Goal: Task Accomplishment & Management: Complete application form

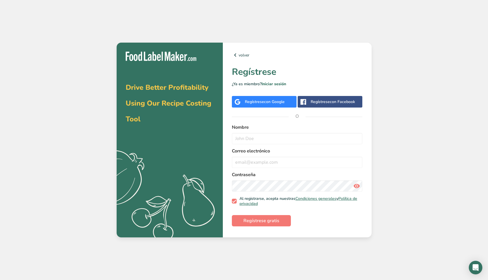
click at [268, 102] on span "con Google" at bounding box center [274, 101] width 21 height 5
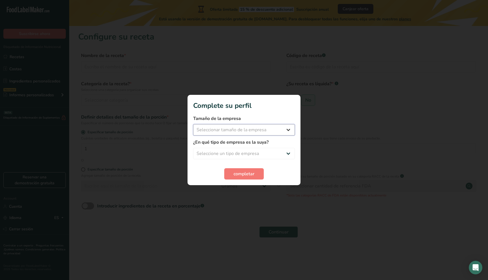
click at [269, 129] on select "Seleccionar tamaño de la empresa Menos de 10 empleados De 10 a 50 empleados De …" at bounding box center [244, 129] width 102 height 11
select select "1"
click at [193, 124] on select "Seleccionar tamaño de la empresa Menos de 10 empleados De 10 a 50 empleados De …" at bounding box center [244, 129] width 102 height 11
click at [243, 152] on select "Seleccione un tipo de empresa Fabricante de alimentos envasados Restaurante y c…" at bounding box center [244, 153] width 102 height 11
select select "1"
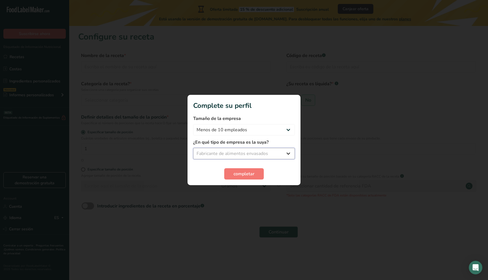
click at [193, 148] on select "Seleccione un tipo de empresa Fabricante de alimentos envasados Restaurante y c…" at bounding box center [244, 153] width 102 height 11
click at [244, 173] on span "completar" at bounding box center [243, 173] width 21 height 7
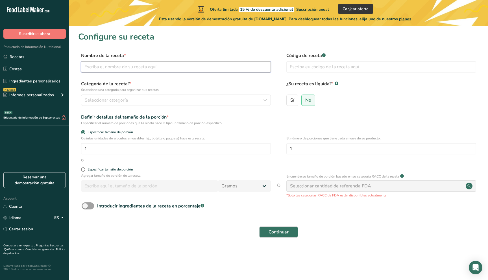
click at [113, 68] on input "text" at bounding box center [176, 66] width 190 height 11
type input "Cacao en pasta"
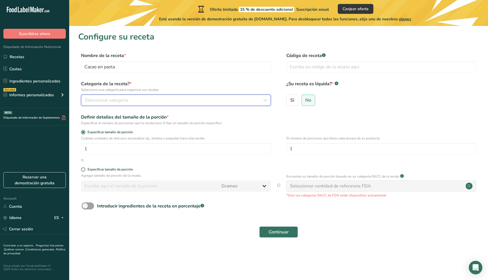
click at [106, 99] on span "Seleccionar categoría" at bounding box center [106, 100] width 43 height 7
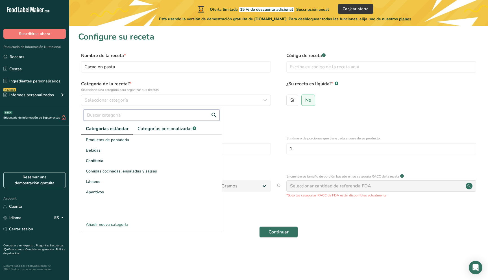
click at [137, 116] on input "text" at bounding box center [152, 115] width 136 height 11
type input "c"
type input "p"
click at [101, 152] on div "Bebidas" at bounding box center [151, 150] width 141 height 10
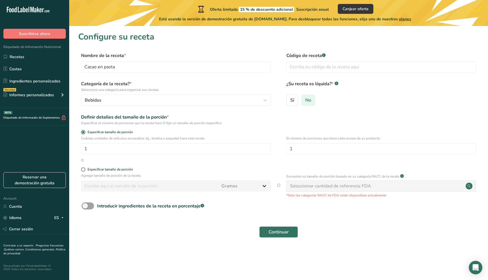
click at [308, 99] on span "No" at bounding box center [308, 100] width 6 height 6
click at [305, 99] on input "No" at bounding box center [303, 100] width 4 height 4
click at [109, 146] on input "1" at bounding box center [176, 148] width 190 height 11
click at [308, 152] on input "1" at bounding box center [381, 148] width 190 height 11
type input "24"
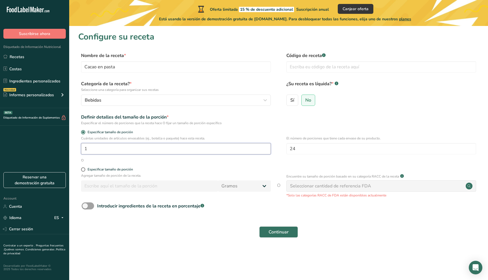
click at [220, 151] on input "1" at bounding box center [176, 148] width 190 height 11
type input "1"
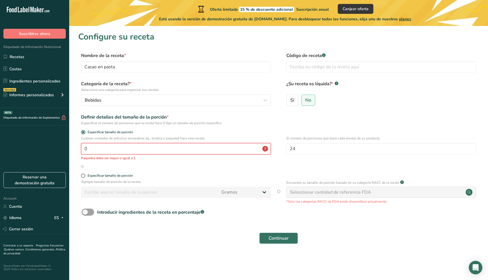
type input "1"
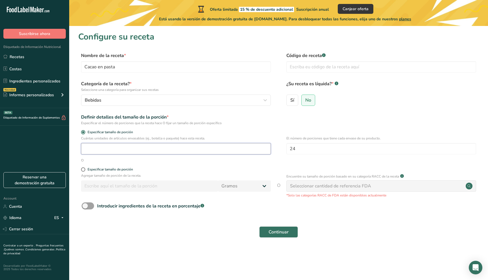
type input "1"
click at [347, 134] on div "Especificar tamaño de porción" at bounding box center [278, 133] width 401 height 6
click at [121, 171] on div "Especificar tamaño de porción" at bounding box center [110, 169] width 45 height 4
click at [85, 171] on input "Especificar tamaño de porción" at bounding box center [83, 170] width 4 height 4
radio input "true"
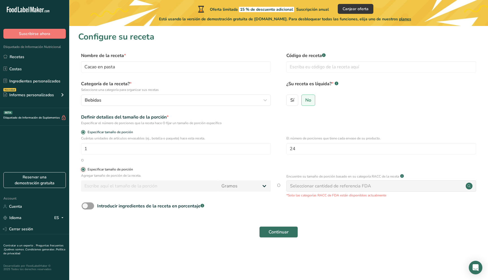
radio input "false"
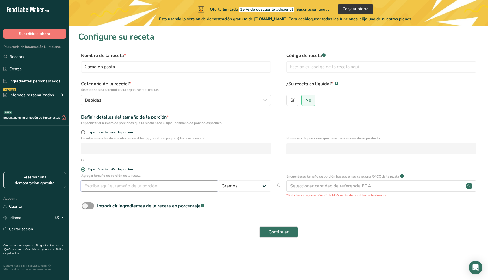
click at [125, 189] on input "number" at bounding box center [149, 185] width 137 height 11
click at [258, 182] on select "Gramos kg mg mcg libras onza [GEOGRAPHIC_DATA] mL onza líquida [GEOGRAPHIC_DATA…" at bounding box center [244, 185] width 53 height 11
click at [154, 187] on input "number" at bounding box center [149, 185] width 137 height 11
type input "0"
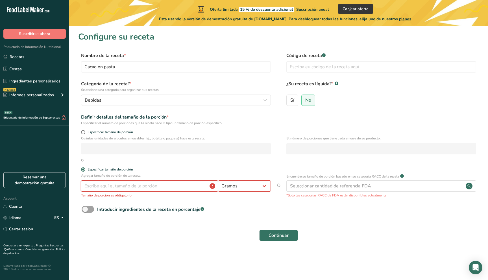
type input "0.5"
type input "0"
type input "8"
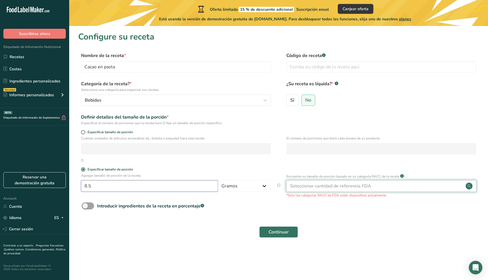
type input "8.5"
click at [325, 183] on div "Seleccionar cantidad de referencia FDA" at bounding box center [330, 186] width 81 height 7
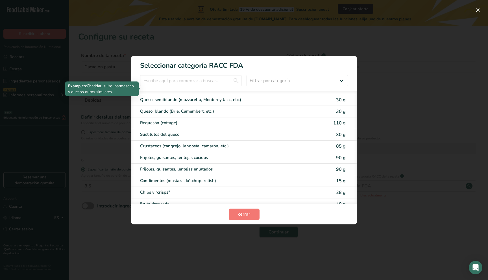
scroll to position [296, 0]
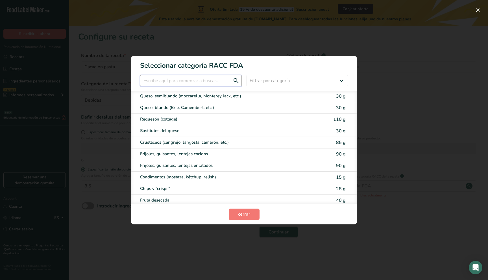
click at [200, 81] on input "RACC Category Selection Modal" at bounding box center [191, 80] width 102 height 11
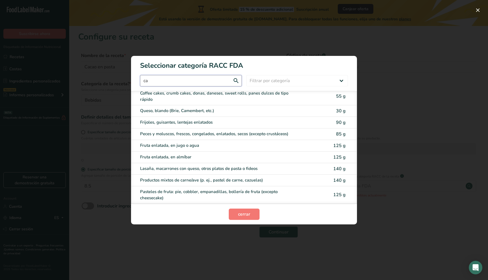
scroll to position [0, 0]
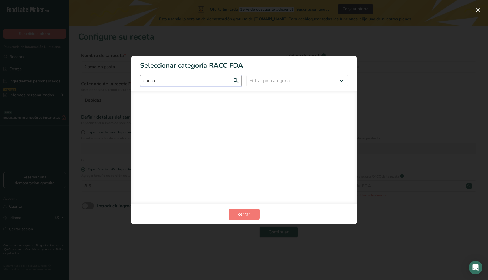
type input "choco"
click at [268, 83] on select "Filtrar por categoría Todos Productos de panadería Bebidas Cereales y otros pro…" at bounding box center [297, 80] width 102 height 11
select select "6"
click at [246, 75] on select "Filtrar por categoría Todos Productos de panadería Bebidas Cereales y otros pro…" at bounding box center [297, 80] width 102 height 11
click at [217, 81] on input "choco" at bounding box center [191, 80] width 102 height 11
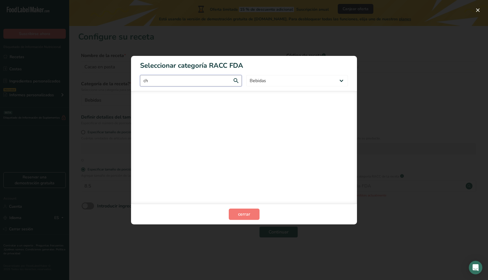
type input "c"
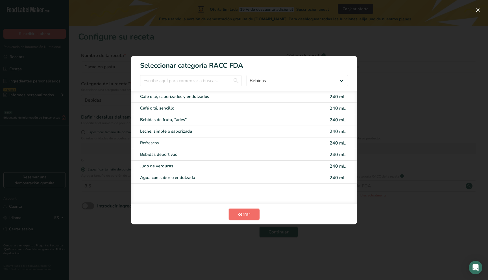
click at [240, 212] on span "cerrar" at bounding box center [244, 214] width 12 height 7
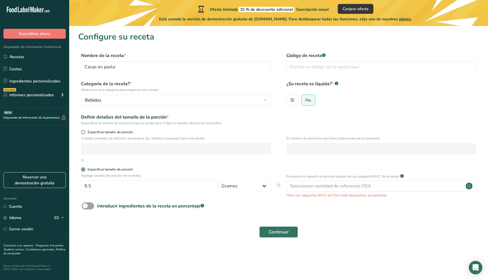
click at [328, 170] on div "Especificar tamaño de porción" at bounding box center [278, 170] width 401 height 6
click at [101, 206] on div "Introducir ingredientes de la receta en porcentaje .a-a{fill:#347362;}.b-a{fill…" at bounding box center [150, 206] width 107 height 7
click at [85, 206] on input "Introducir ingredientes de la receta en porcentaje .a-a{fill:#347362;}.b-a{fill…" at bounding box center [84, 206] width 4 height 4
checkbox input "true"
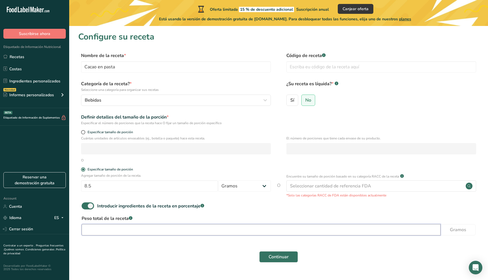
click at [111, 233] on input "number" at bounding box center [261, 229] width 359 height 11
type input "210"
click at [460, 222] on div "Peso total de la receta .a-a{fill:#347362;}.b-a{fill:#fff;} 210 Gramos" at bounding box center [278, 227] width 401 height 24
click at [289, 256] on button "Continuar" at bounding box center [278, 256] width 39 height 11
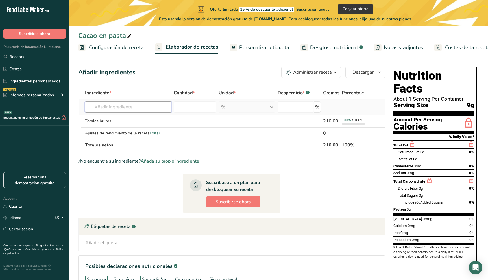
click at [146, 109] on input "text" at bounding box center [128, 106] width 86 height 11
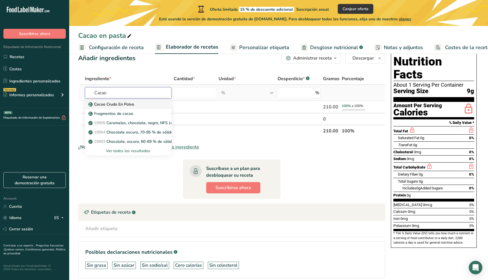
scroll to position [14, 0]
type input "Cacao"
click at [139, 150] on div "Ver todos los resultados" at bounding box center [127, 151] width 77 height 6
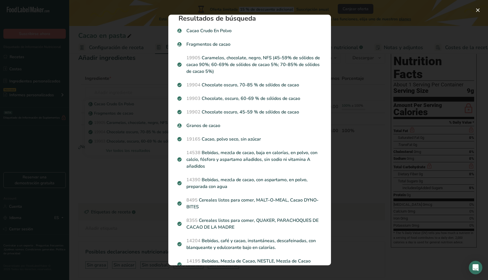
scroll to position [0, 0]
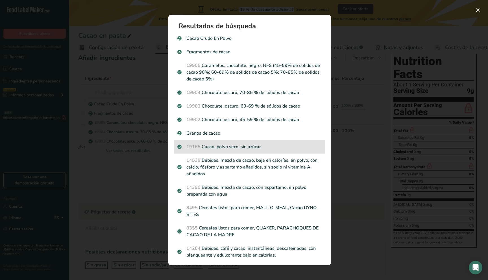
click at [244, 149] on p "19165 Cacao, polvo seco, sin azúcar" at bounding box center [249, 146] width 145 height 7
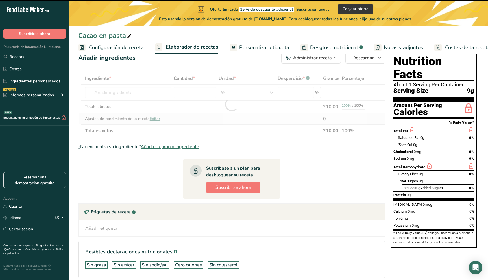
type input "0"
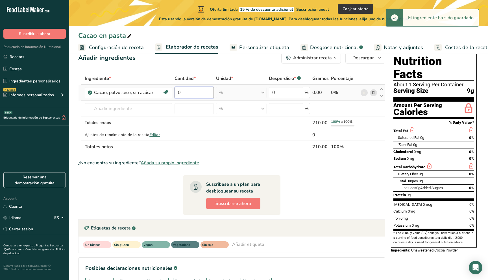
click at [198, 96] on input "0" at bounding box center [193, 92] width 39 height 11
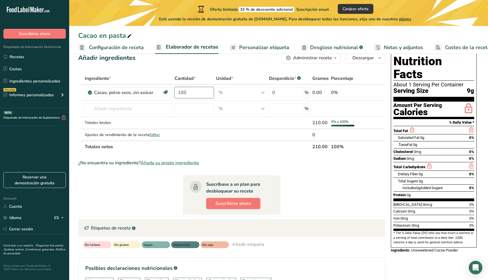
type input "100"
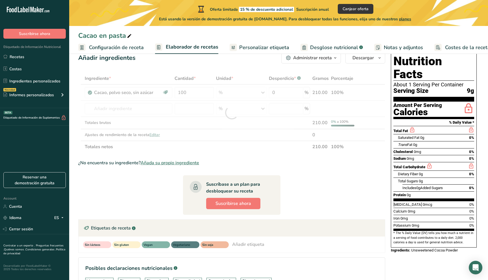
click at [359, 162] on div "¿No encuentra su ingrediente? Añada su propio ingrediente" at bounding box center [231, 162] width 307 height 7
